Goal: Task Accomplishment & Management: Manage account settings

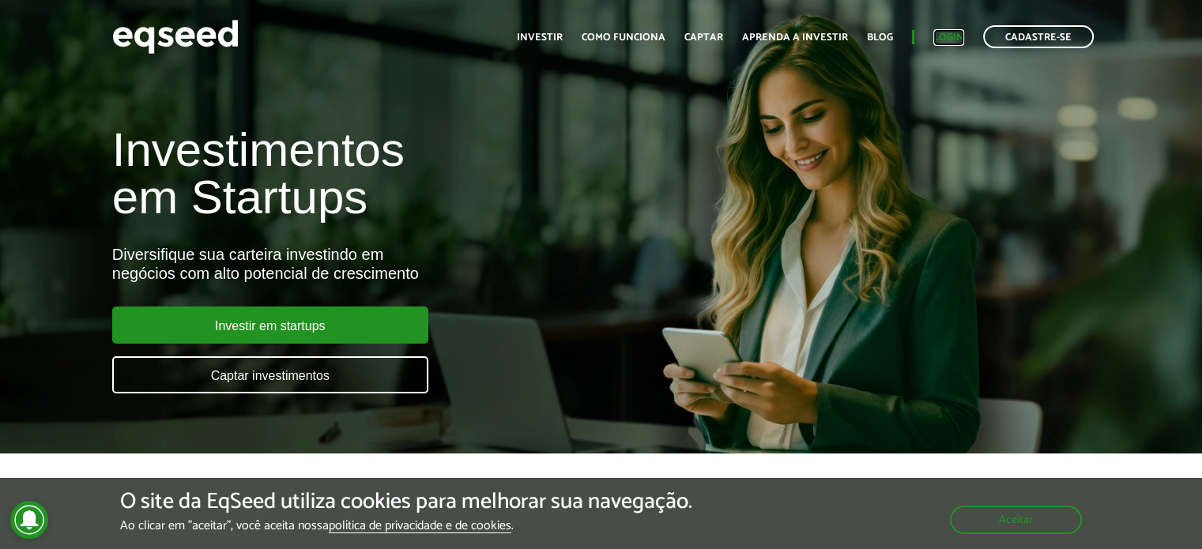
click at [951, 34] on link "Login" at bounding box center [948, 37] width 31 height 10
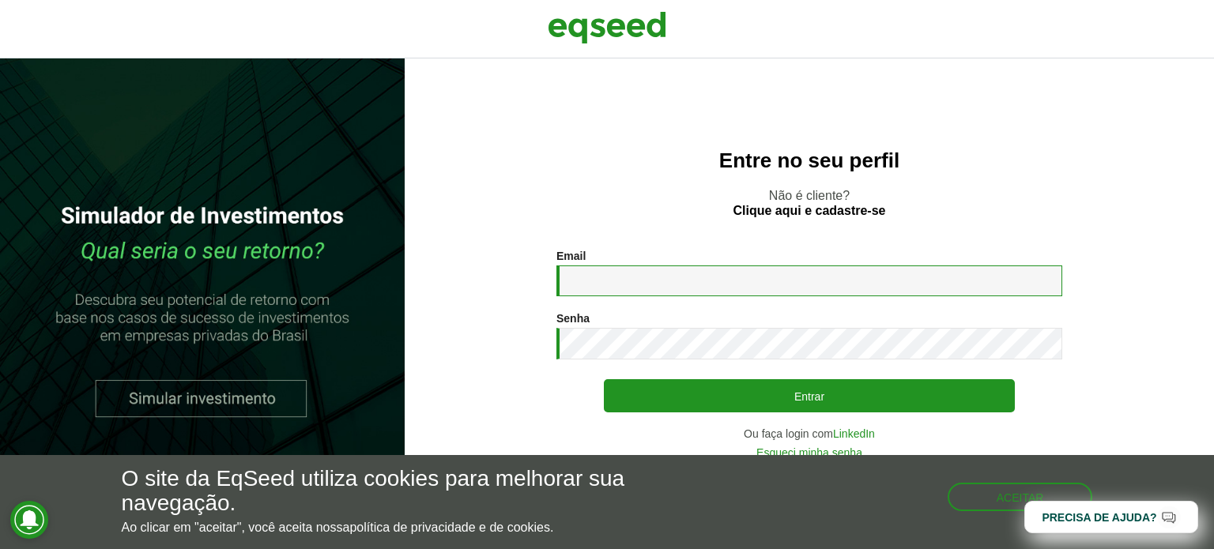
click at [695, 289] on input "Email *" at bounding box center [809, 281] width 506 height 31
type input "**********"
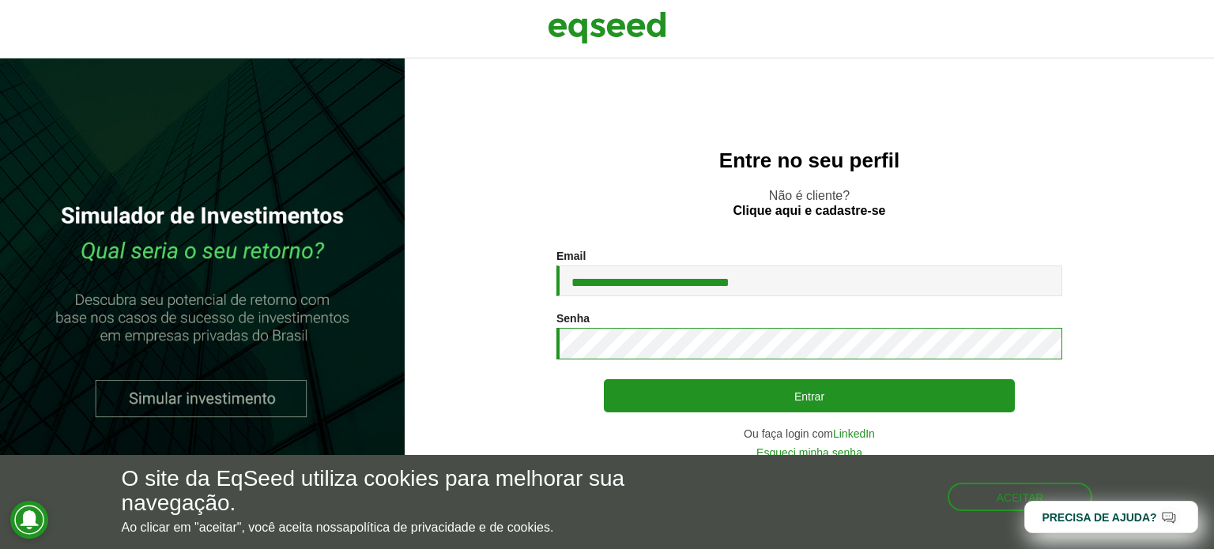
click at [604, 379] on button "Entrar" at bounding box center [809, 395] width 411 height 33
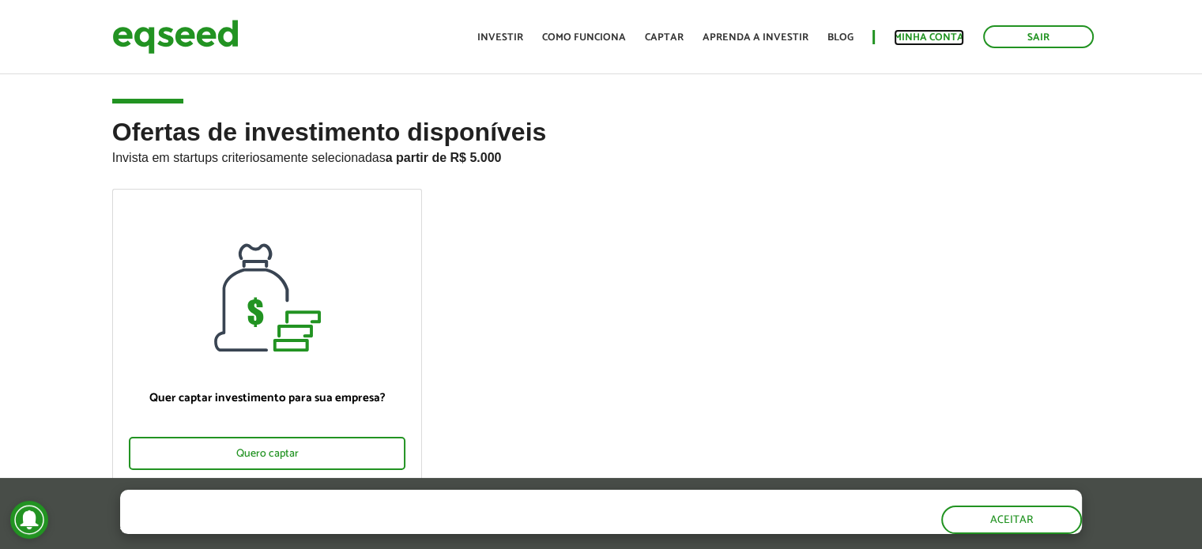
click at [949, 40] on link "Minha conta" at bounding box center [929, 37] width 70 height 10
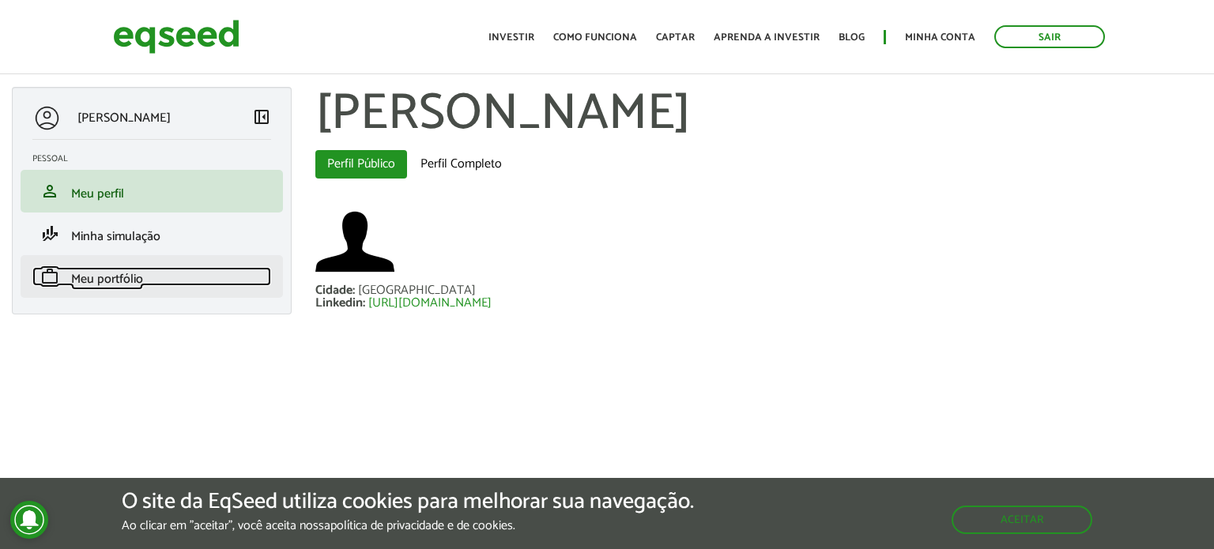
click at [176, 278] on link "work Meu portfólio" at bounding box center [151, 276] width 239 height 19
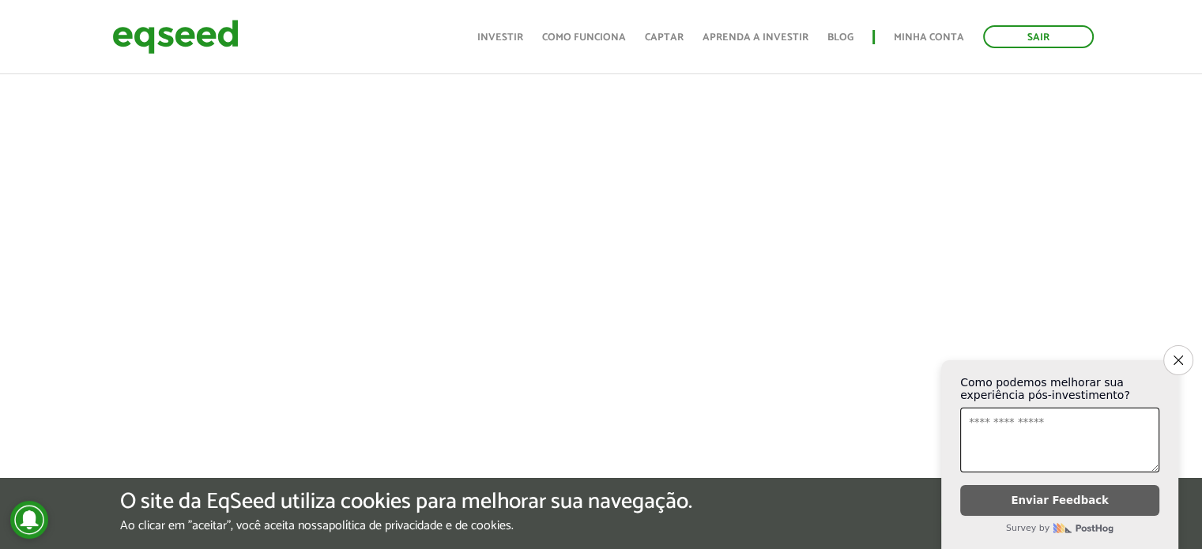
scroll to position [395, 0]
click at [1181, 355] on icon "Close survey" at bounding box center [1178, 360] width 10 height 10
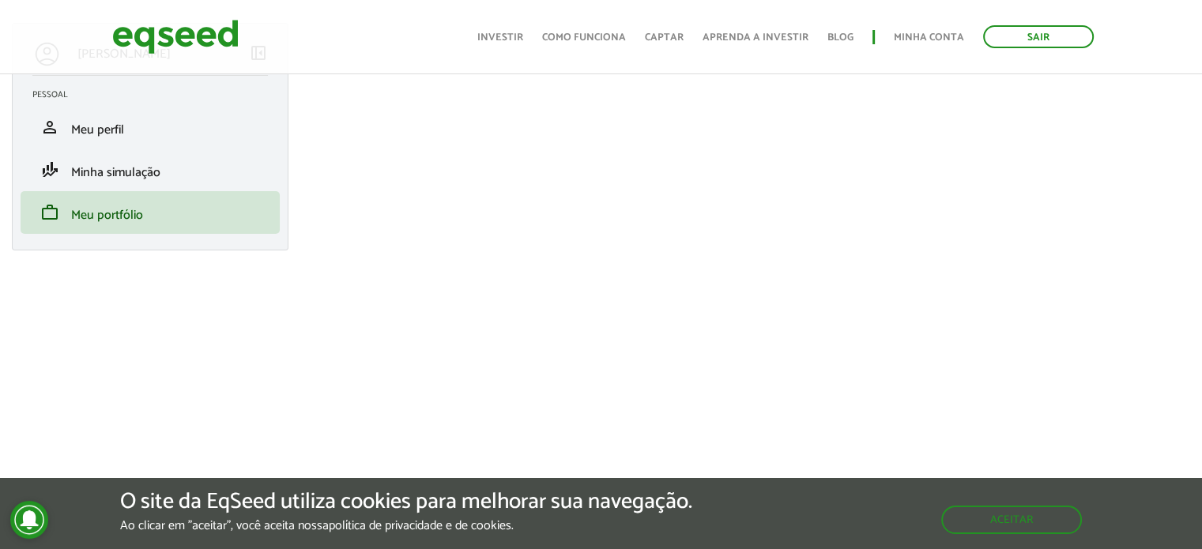
scroll to position [0, 0]
